Goal: Check status: Check status

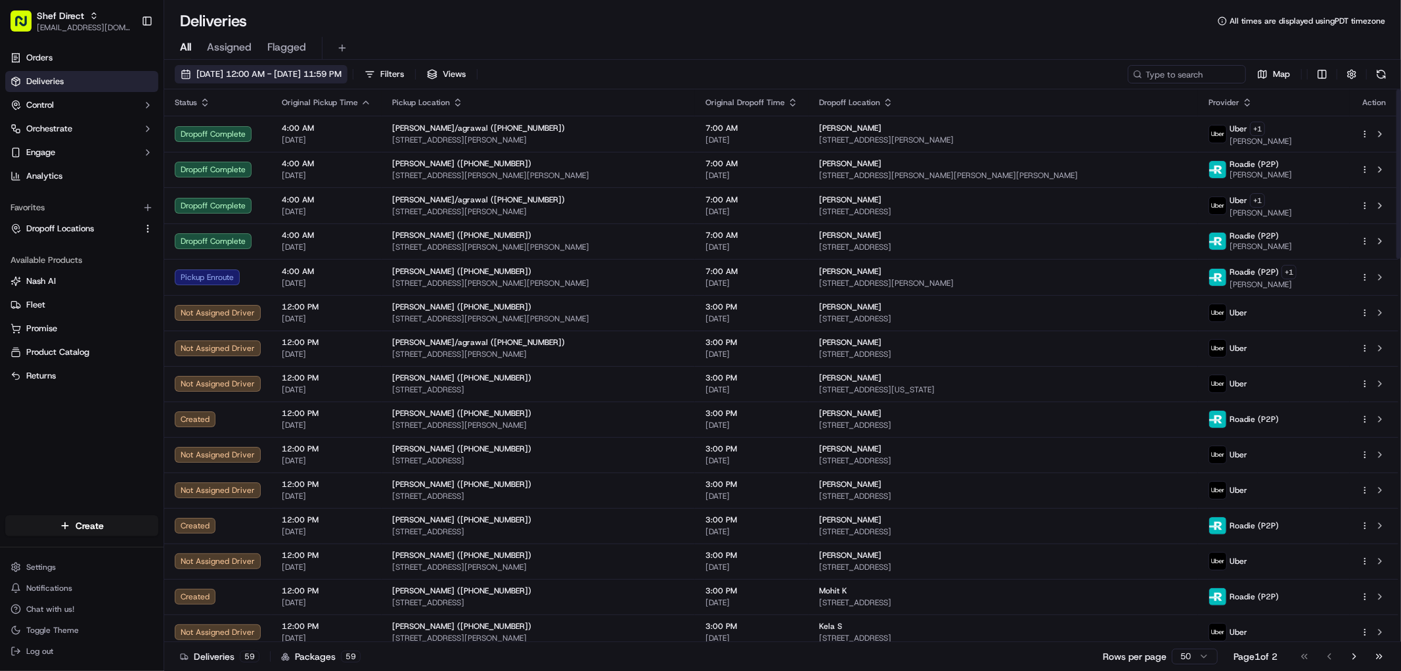
click at [281, 68] on span "09/16/2025 12:00 AM - 09/16/2025 11:59 PM" at bounding box center [268, 74] width 145 height 12
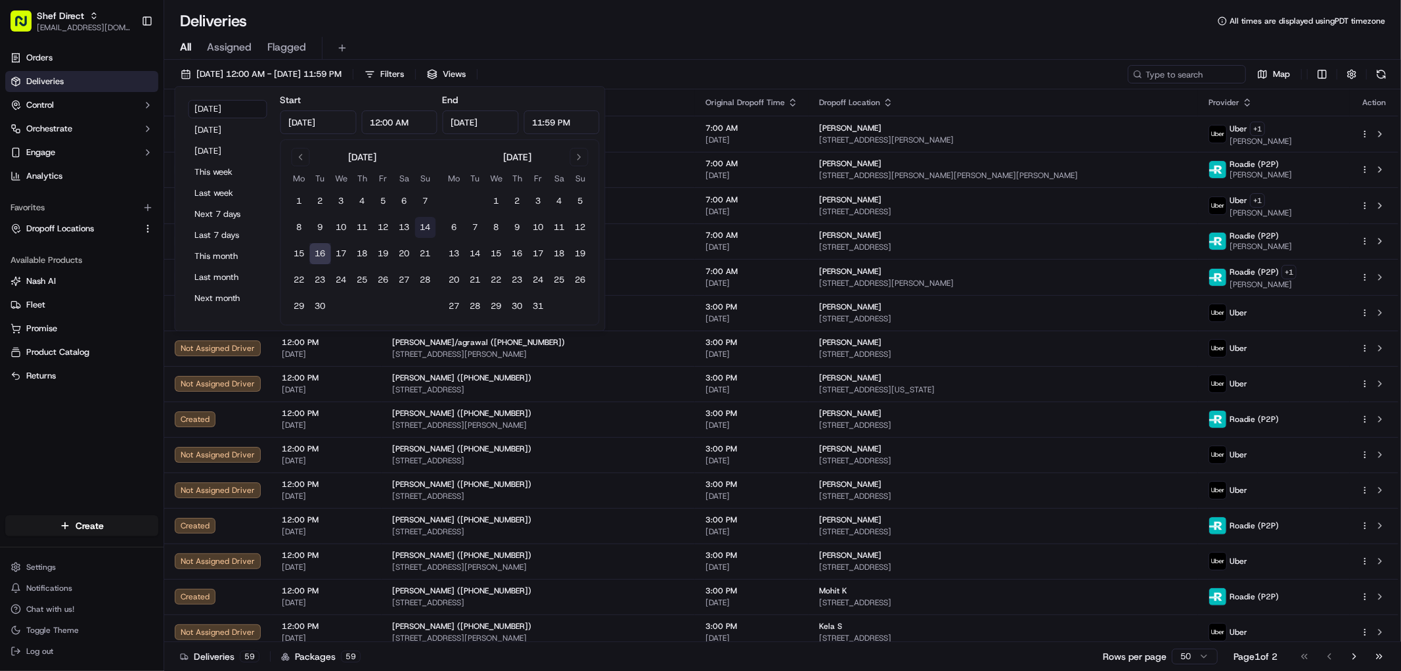
click at [419, 228] on button "14" at bounding box center [425, 227] width 21 height 21
type input "Sep 14, 2025"
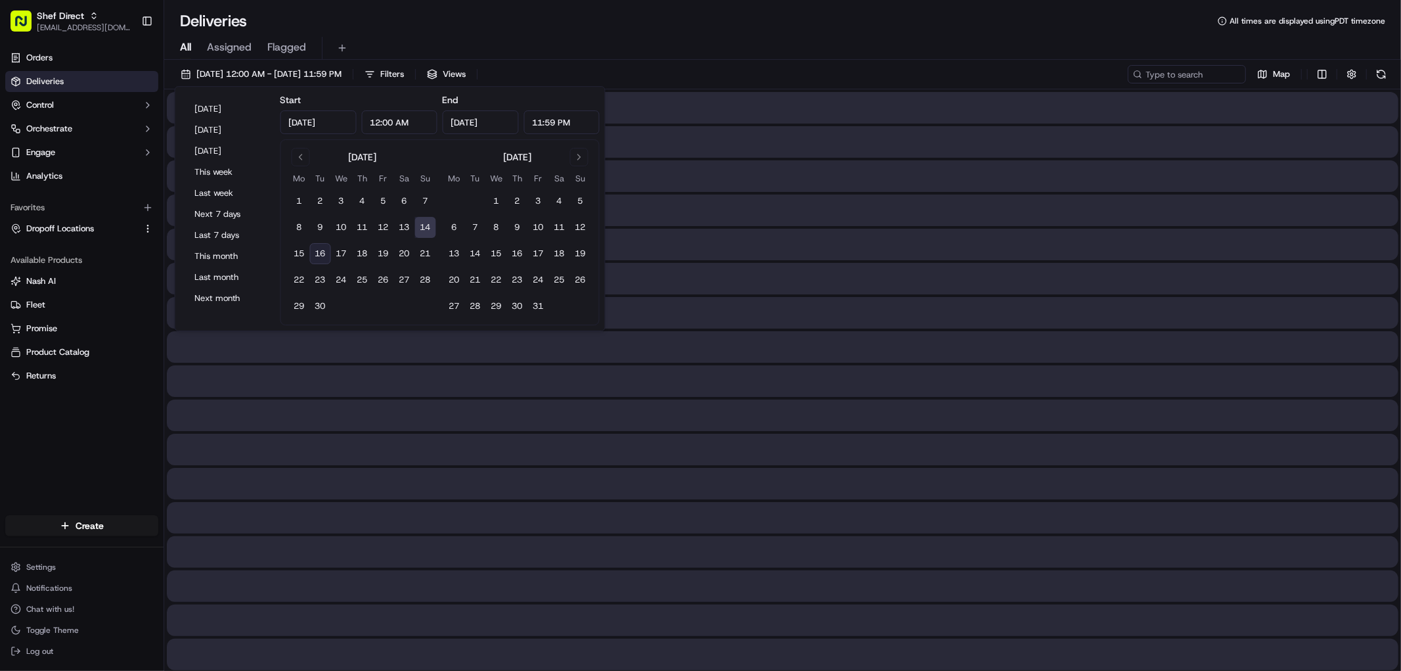
click at [428, 226] on button "14" at bounding box center [425, 227] width 21 height 21
drag, startPoint x: 724, startPoint y: 418, endPoint x: 713, endPoint y: 418, distance: 11.2
click at [724, 417] on div at bounding box center [783, 415] width 1232 height 32
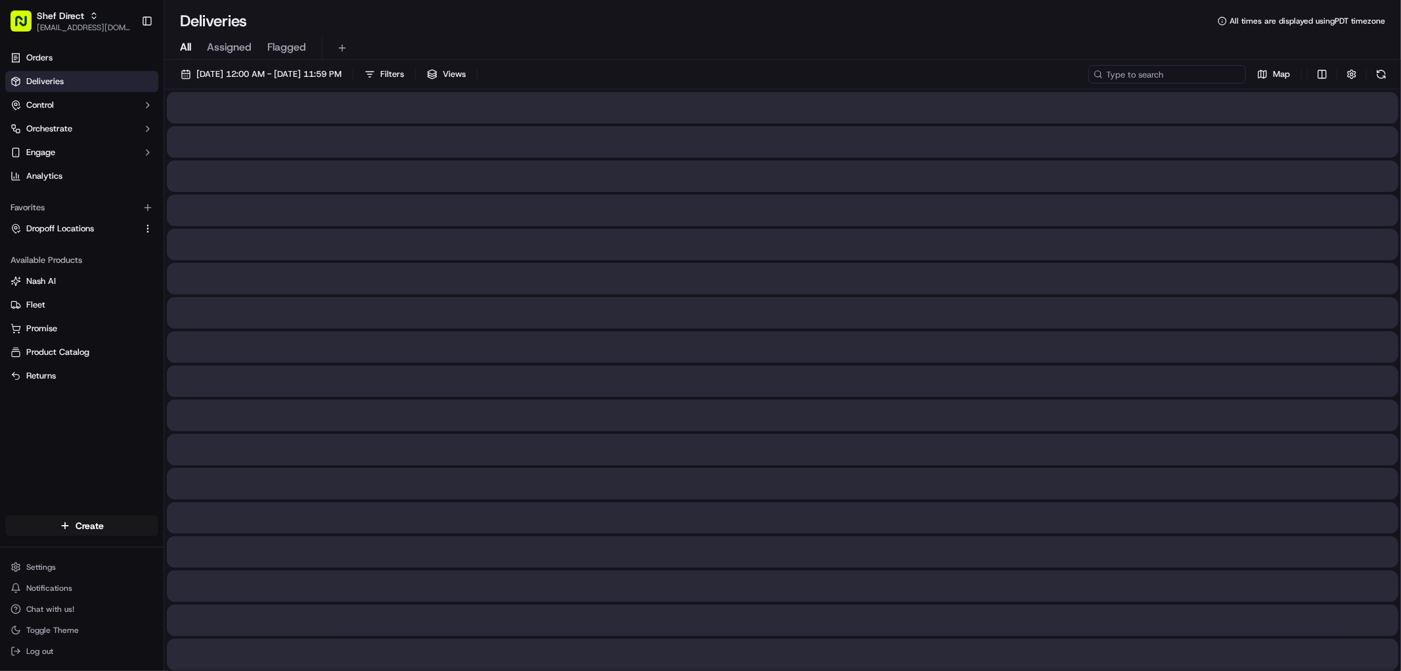
click at [1187, 75] on input at bounding box center [1168, 74] width 158 height 18
paste input "wCQkQdRFAWJ"
click at [1190, 76] on input "wCQkQdRFAWJ" at bounding box center [1168, 74] width 158 height 18
type input "wCQkQdRFAWJ"
click at [293, 75] on span "[DATE] 12:00 AM - [DATE] 11:59 PM" at bounding box center [268, 74] width 145 height 12
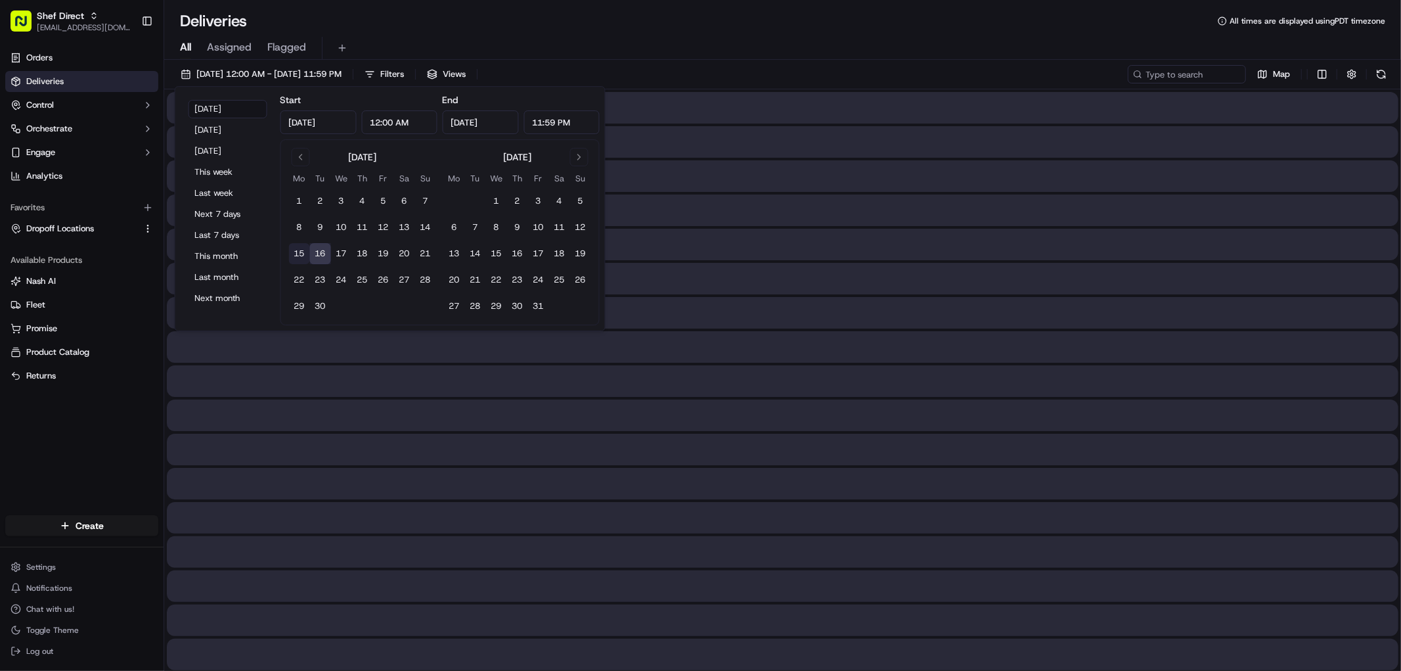
click at [303, 252] on button "15" at bounding box center [299, 253] width 21 height 21
type input "[DATE]"
click at [302, 254] on button "15" at bounding box center [299, 253] width 21 height 21
drag, startPoint x: 831, startPoint y: 235, endPoint x: 1168, endPoint y: 97, distance: 364.2
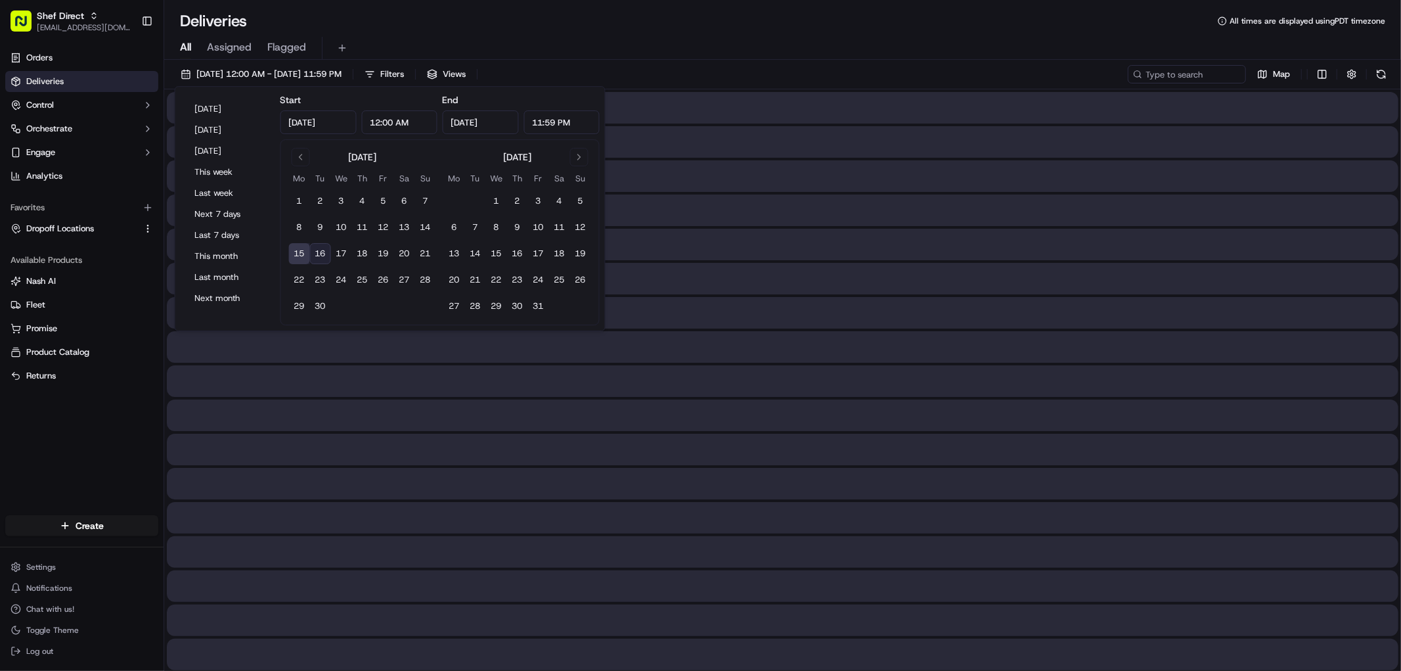
click at [841, 232] on div at bounding box center [783, 245] width 1232 height 32
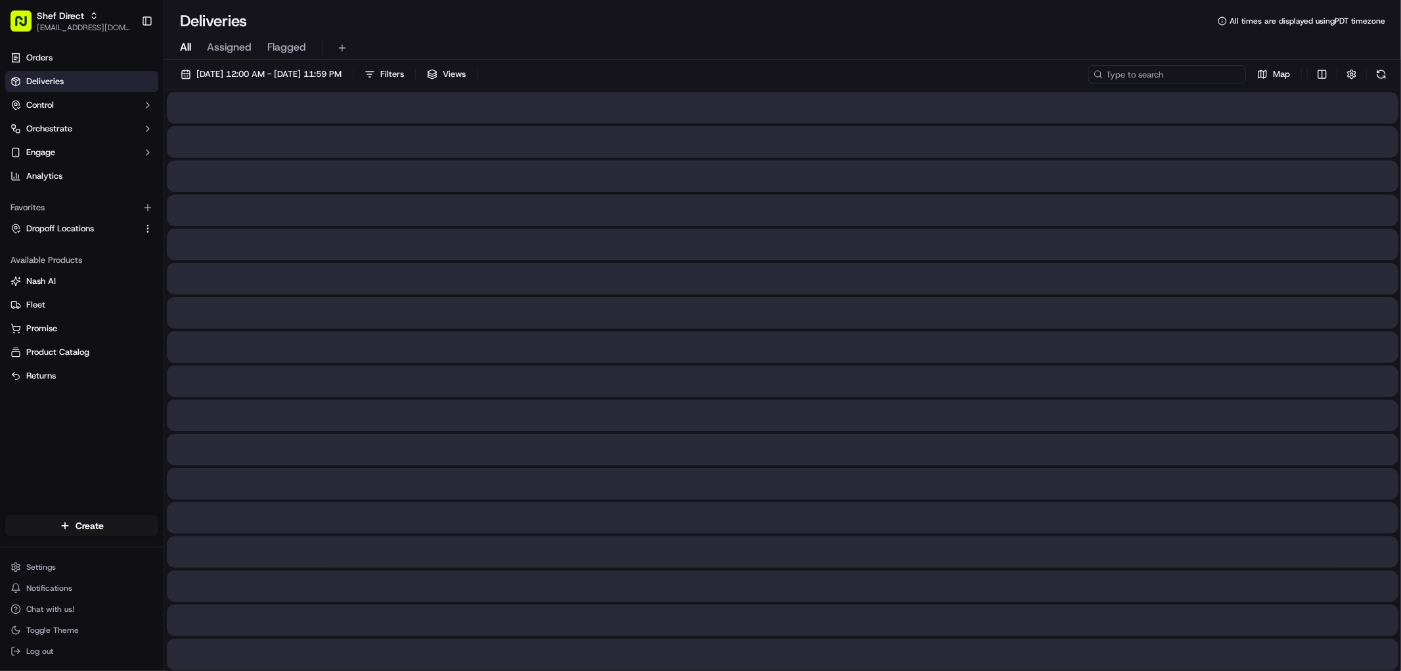
click at [1213, 69] on input at bounding box center [1168, 74] width 158 height 18
paste input "FwrjMQQ43JF"
click at [1193, 76] on input "FwrjMQQ43JF" at bounding box center [1168, 74] width 158 height 18
type input "FwrjMQQ43JF"
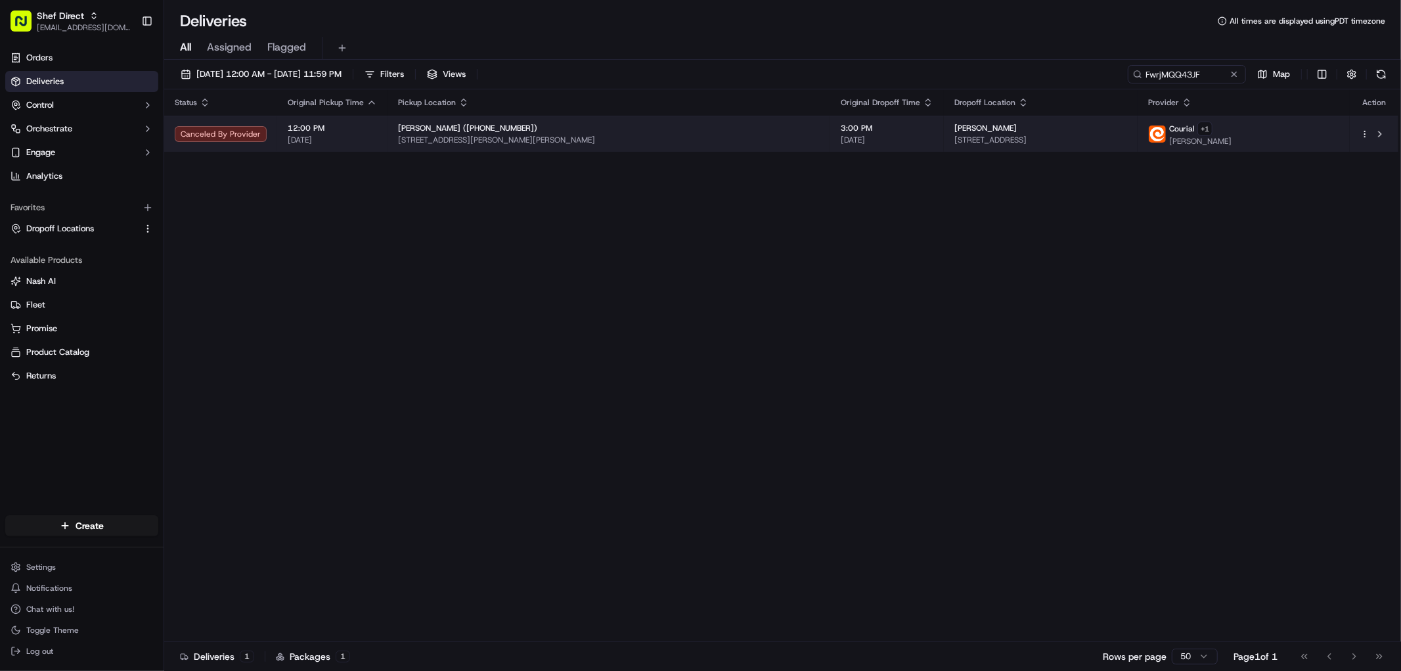
click at [304, 132] on span "12:00 PM" at bounding box center [332, 128] width 89 height 11
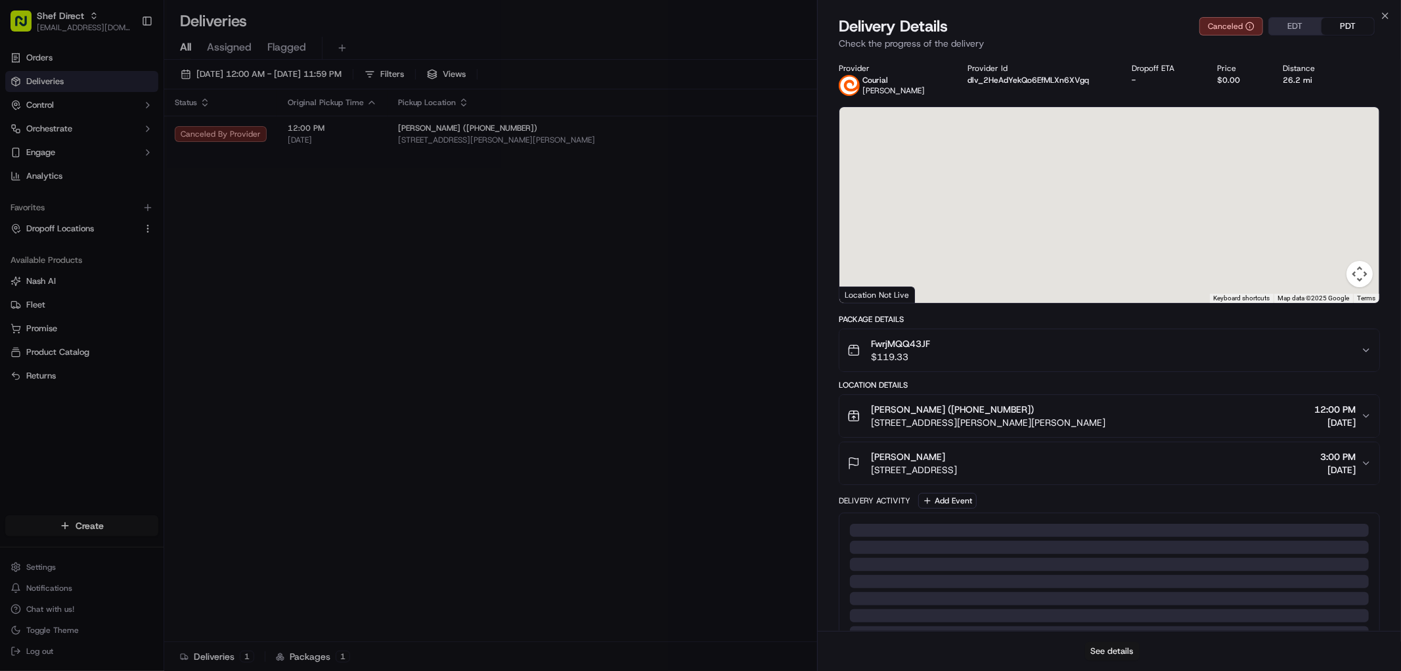
click at [1113, 653] on button "See details" at bounding box center [1112, 651] width 55 height 18
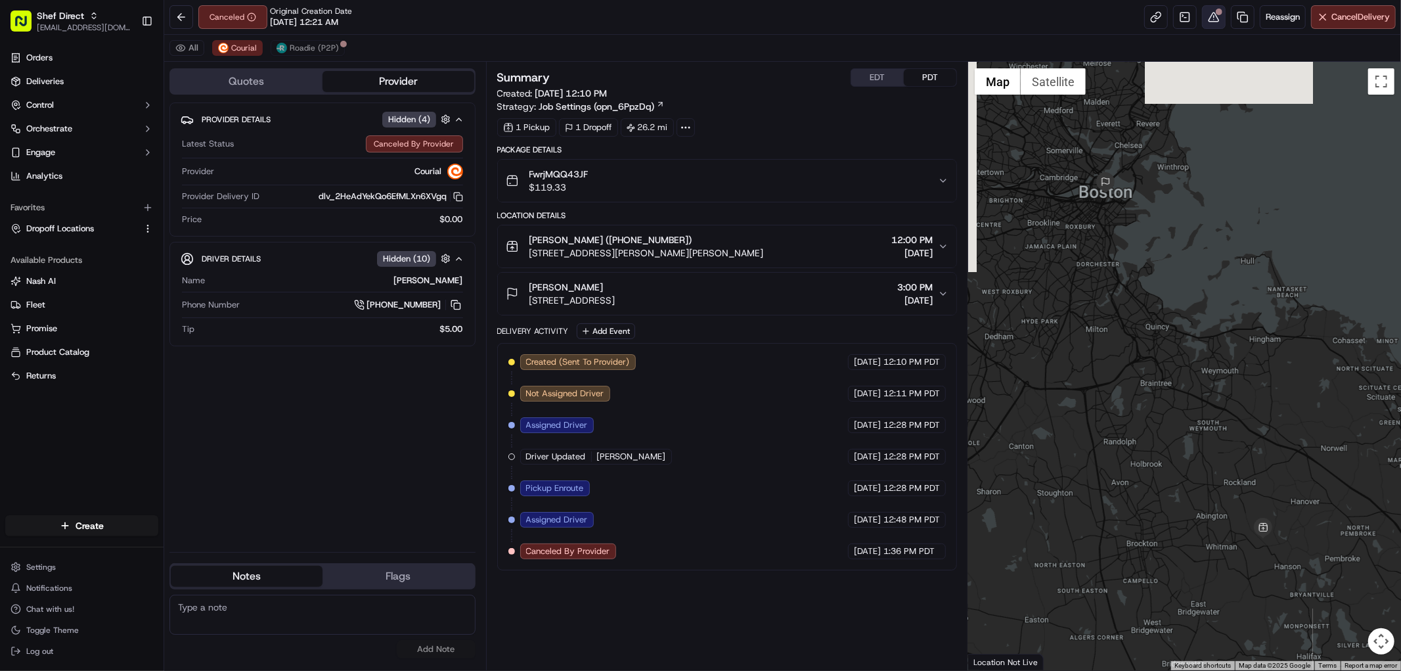
click at [1211, 22] on button at bounding box center [1214, 17] width 24 height 24
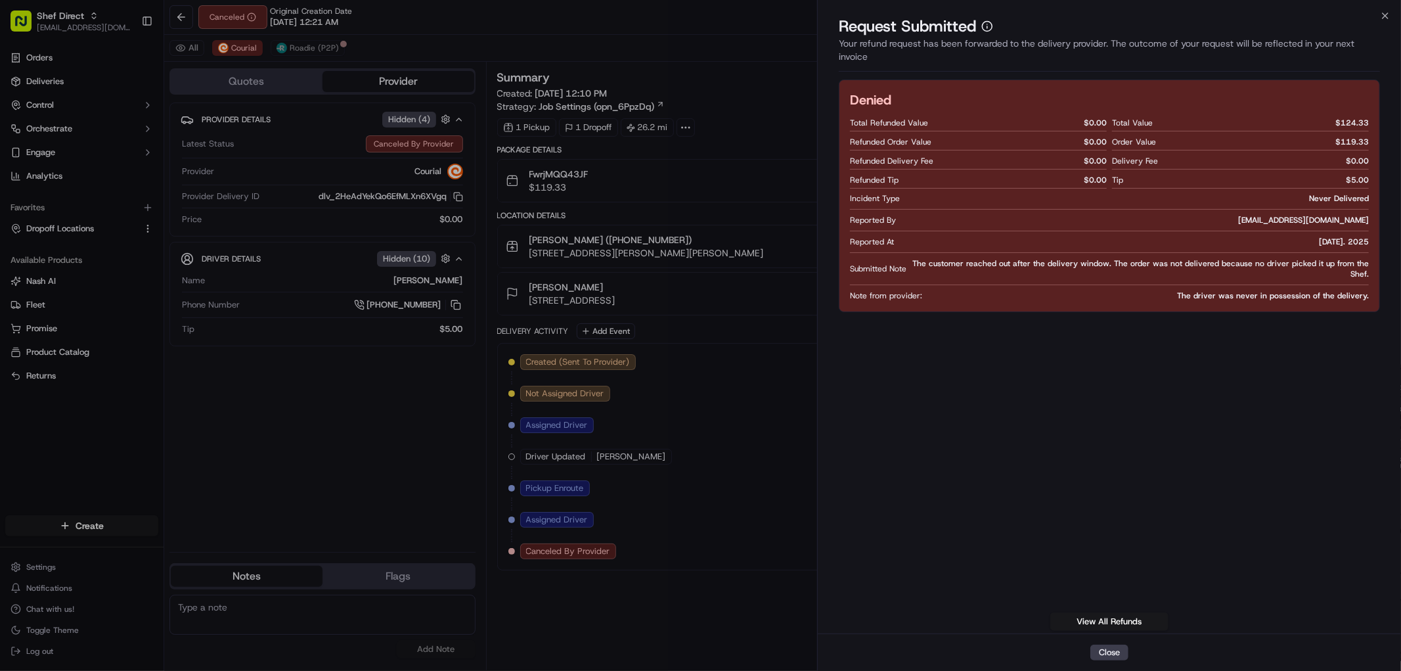
click at [976, 415] on div "Denied Total Refunded Value $ 0.00 Refunded Order Value $ 0.00 Refunded Deliver…" at bounding box center [1109, 354] width 541 height 551
click at [1113, 656] on button "Close" at bounding box center [1110, 653] width 38 height 16
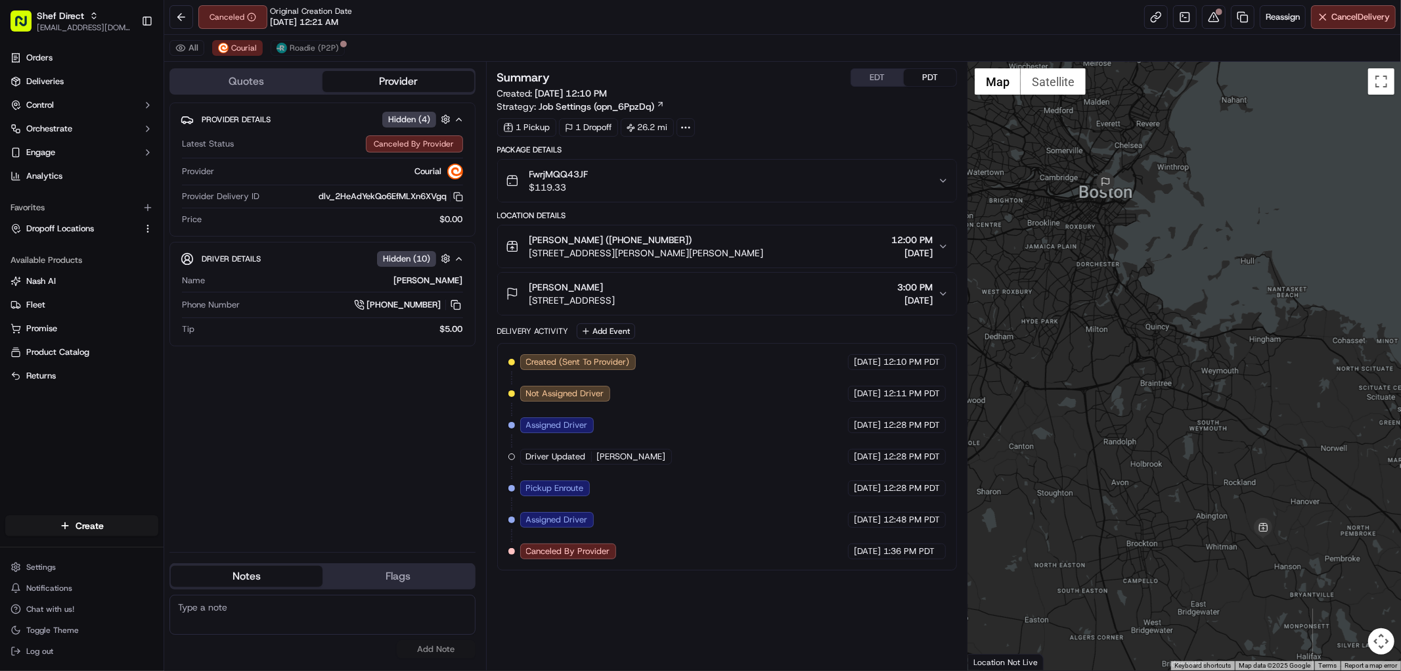
click at [666, 553] on div "Created (Sent To Provider) Courial 09/15/2025 12:10 PM PDT Not Assigned Driver …" at bounding box center [728, 456] width 438 height 205
